Goal: Obtain resource: Download file/media

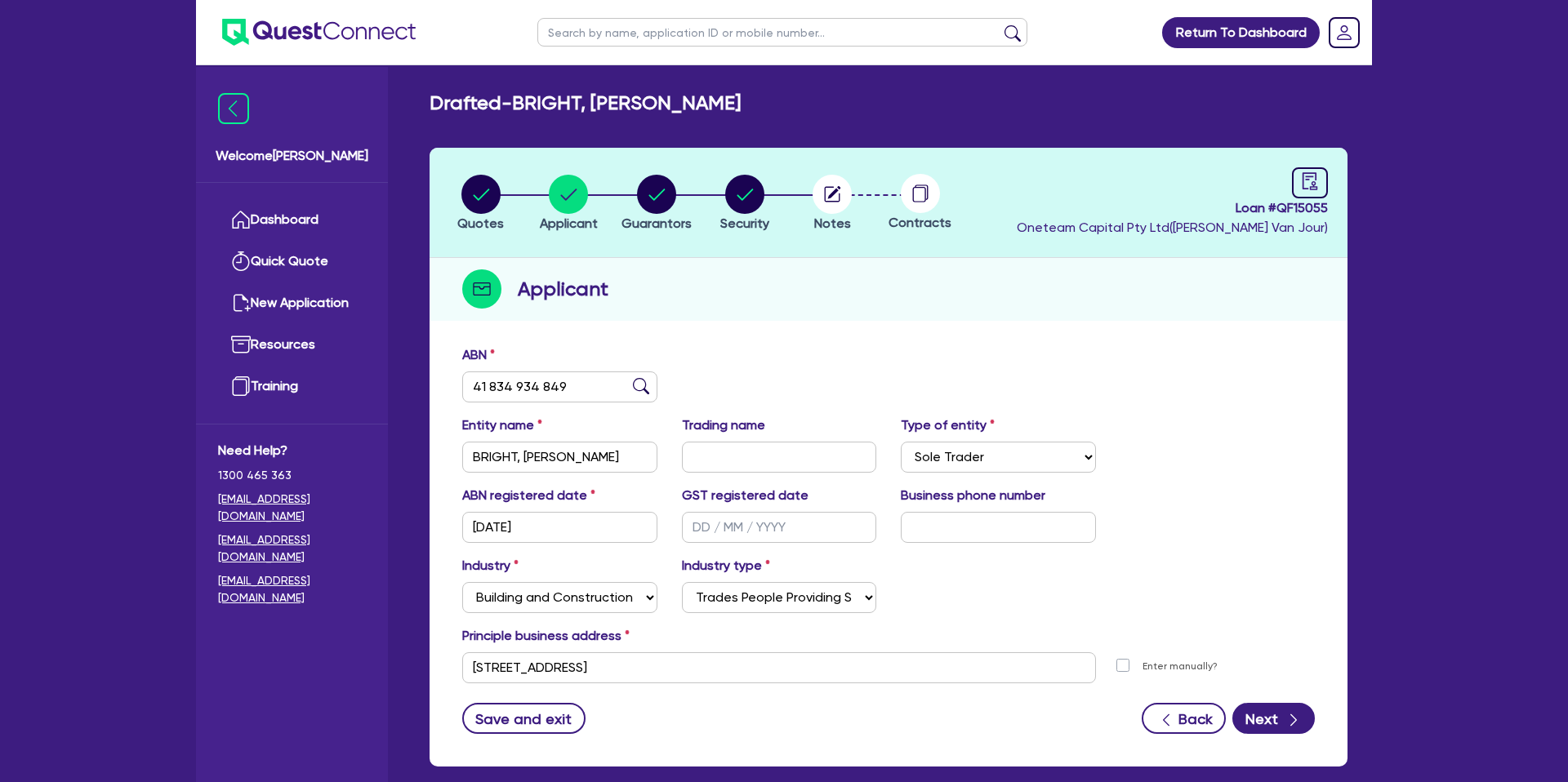
select select "SOLE_TRADER"
select select "BUILDING_CONSTRUCTION"
select select "TRADES_SERVICES_CONSUMERS"
click at [266, 219] on link "Dashboard" at bounding box center [292, 220] width 148 height 42
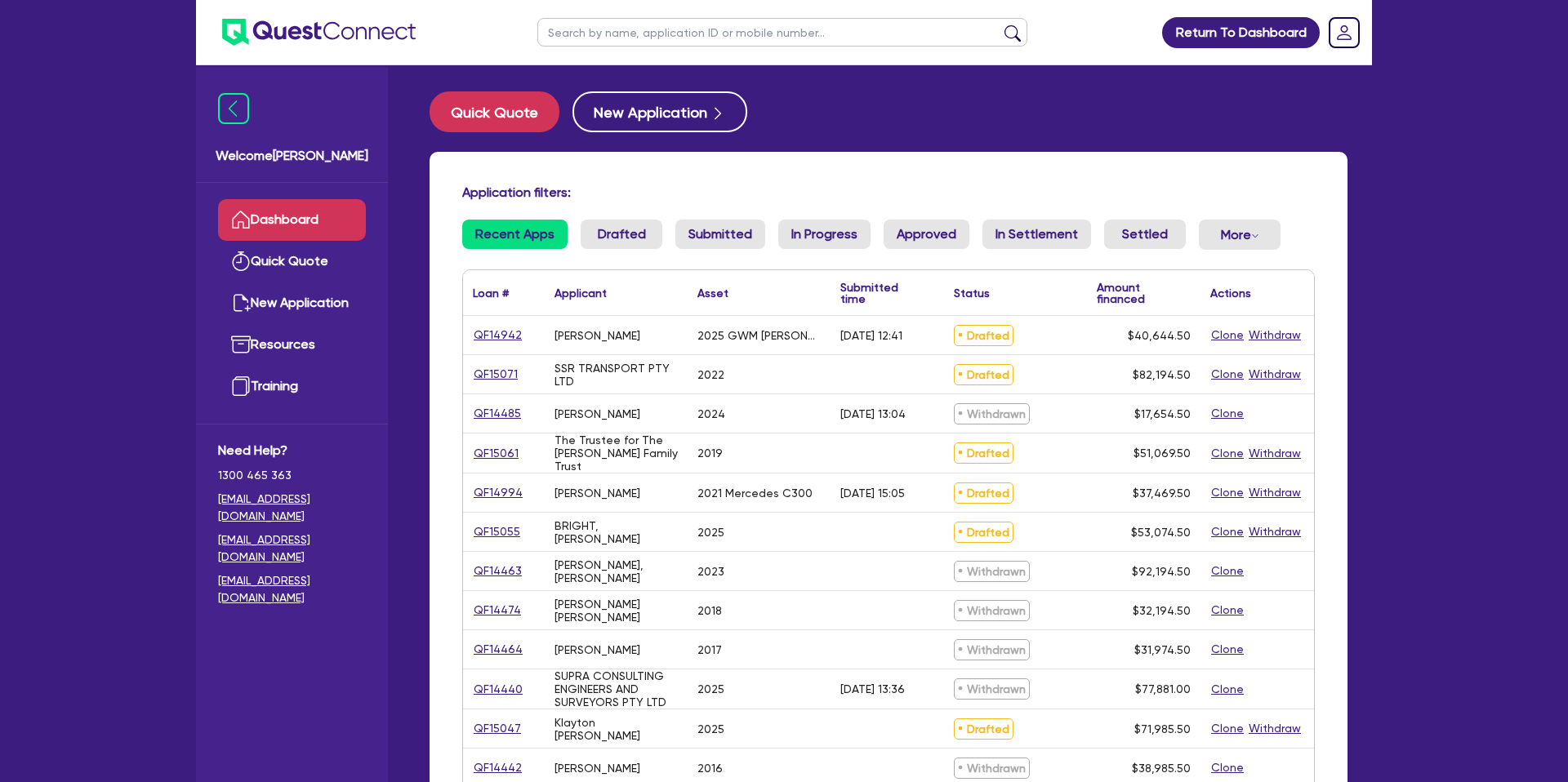
drag, startPoint x: 860, startPoint y: 93, endPoint x: 772, endPoint y: 57, distance: 95.1
click at [857, 92] on div "Quick Quote New Application" at bounding box center [888, 111] width 918 height 41
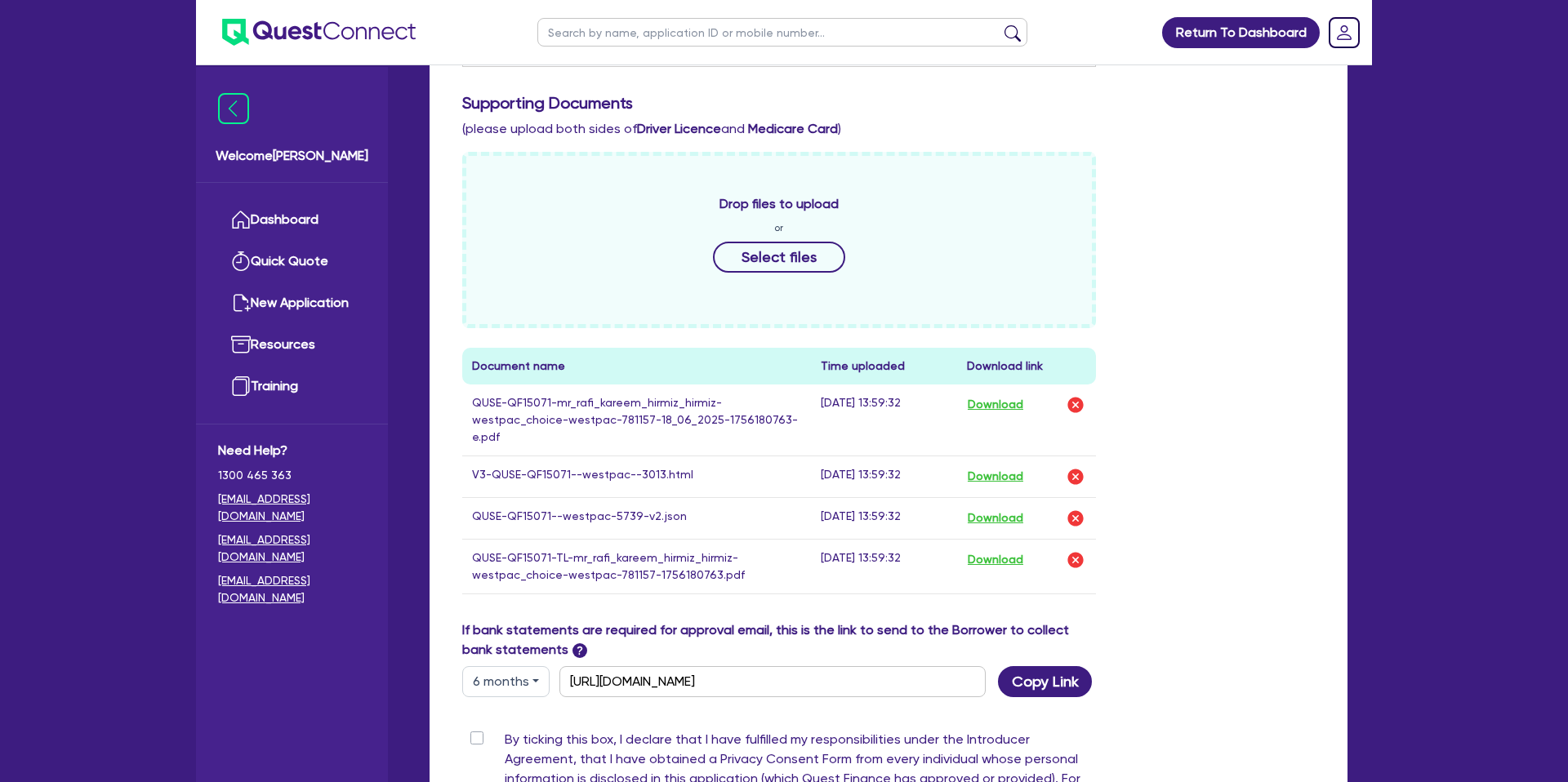
scroll to position [629, 0]
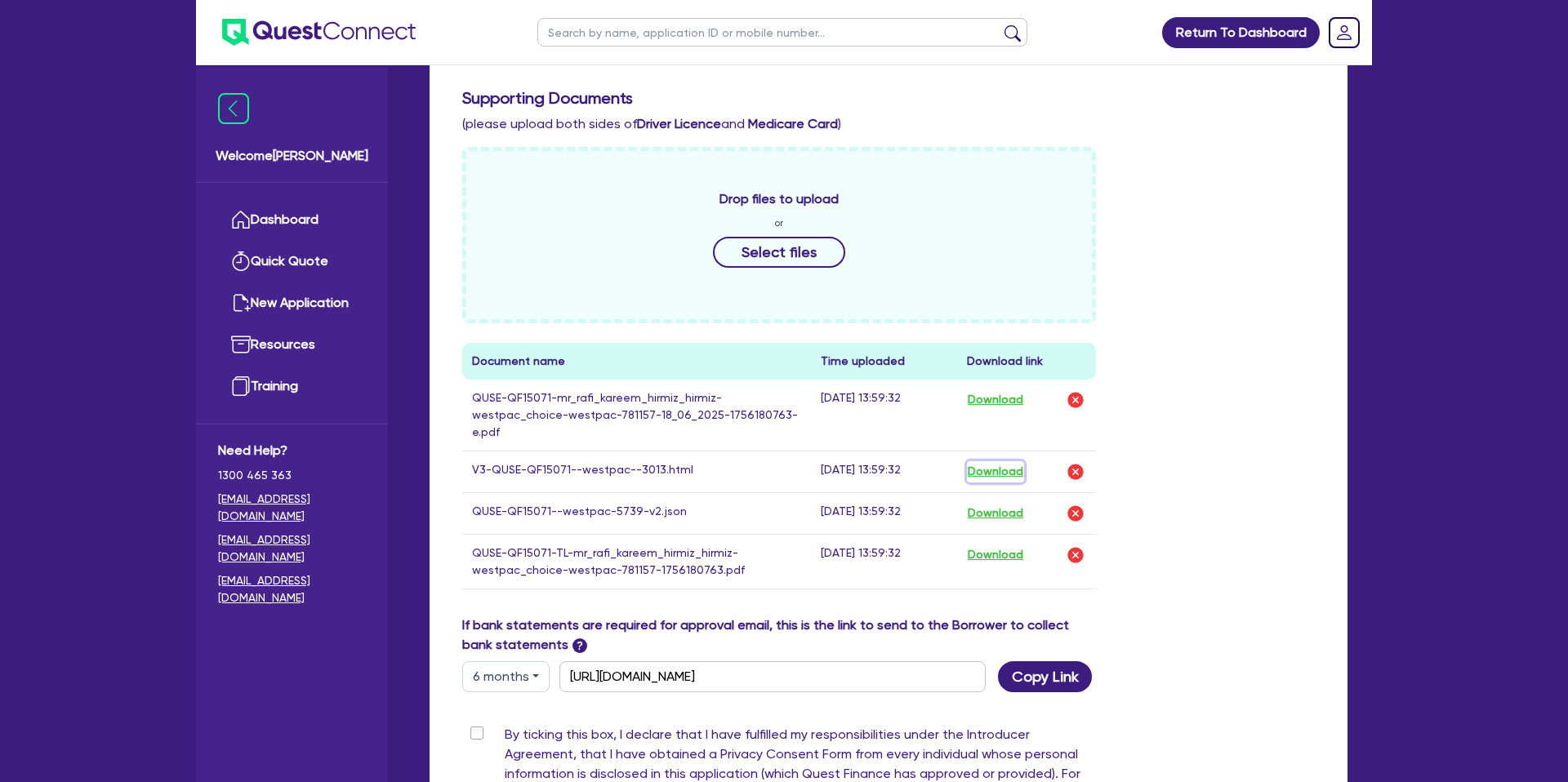
click at [1013, 475] on button "Download" at bounding box center [996, 471] width 57 height 21
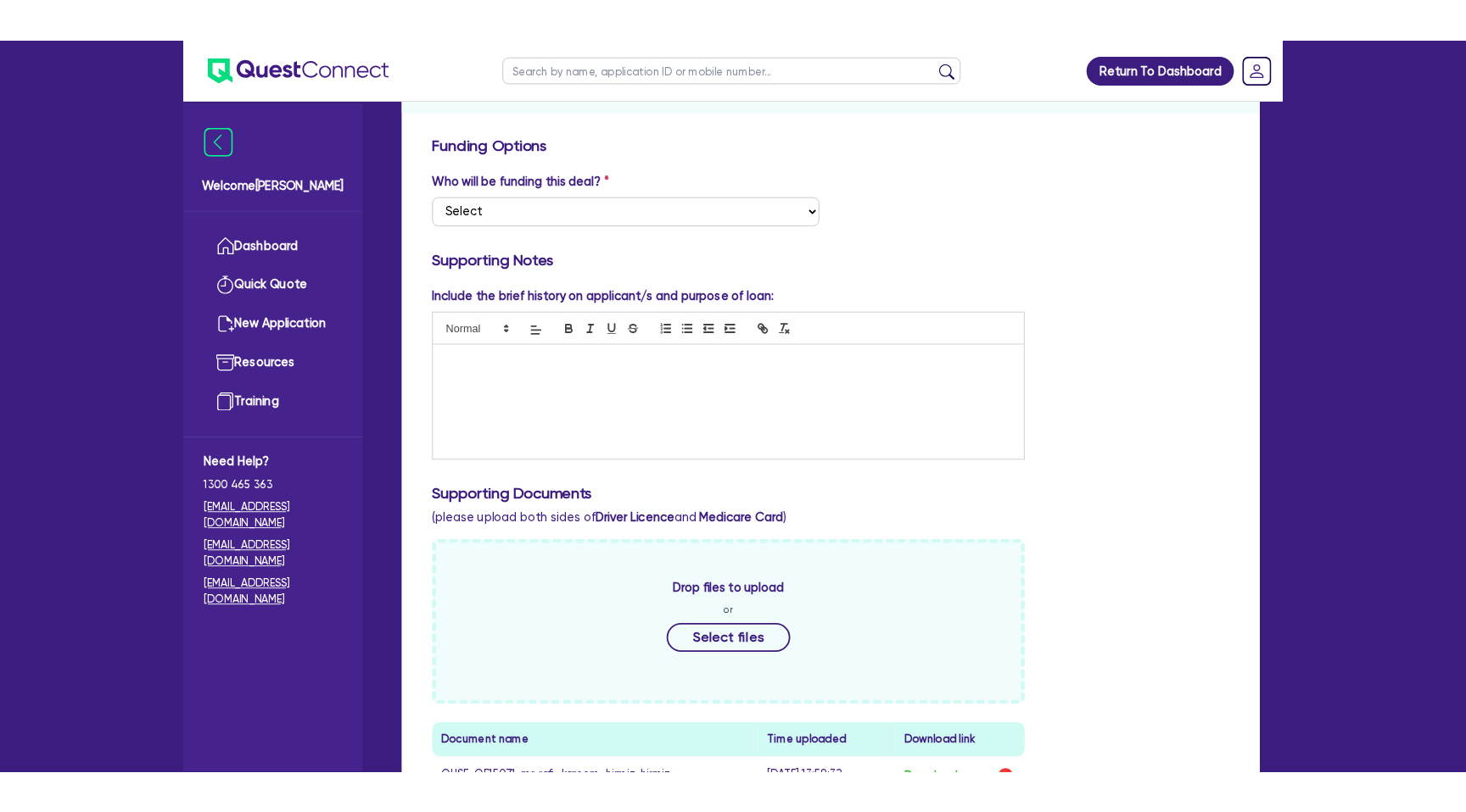
scroll to position [0, 0]
